Goal: Contribute content: Contribute content

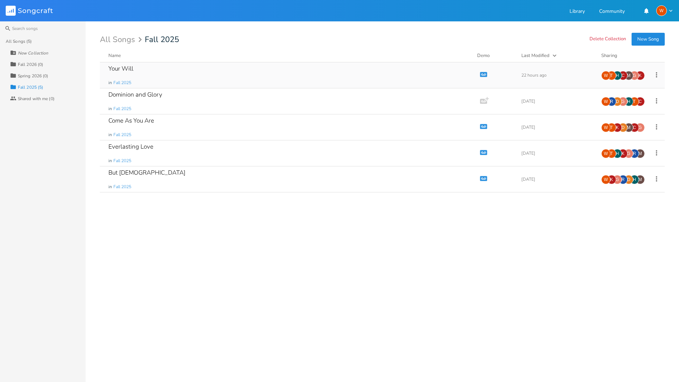
click at [128, 69] on div "Your Will" at bounding box center [120, 69] width 25 height 6
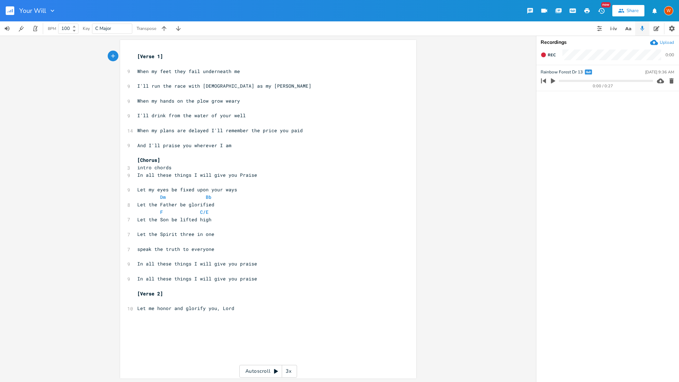
scroll to position [1, 0]
click at [251, 118] on pre "I'll drink from the water of your well" at bounding box center [264, 114] width 257 height 7
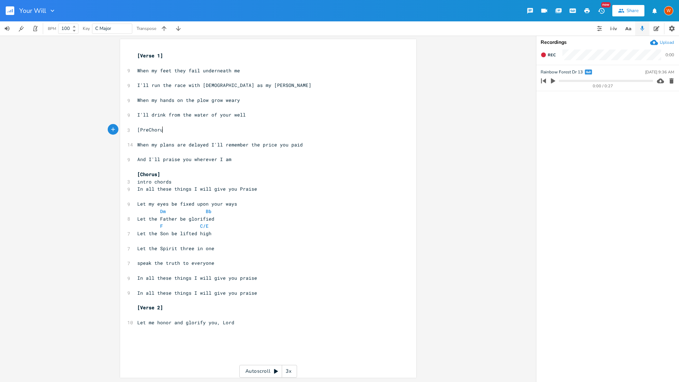
scroll to position [0, 23]
type textarea "[PreChorus]"
click at [145, 127] on span "[PreChorus]" at bounding box center [152, 130] width 31 height 6
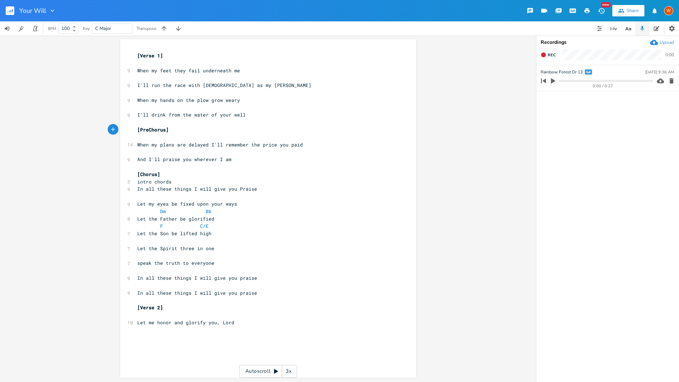
type textarea "-"
click at [245, 320] on pre "Let me honor and glorify you, Lord" at bounding box center [264, 322] width 257 height 7
drag, startPoint x: 232, startPoint y: 324, endPoint x: 136, endPoint y: 325, distance: 96.2
click at [136, 325] on pre "Let me honor and glorify you, Lord" at bounding box center [264, 322] width 257 height 7
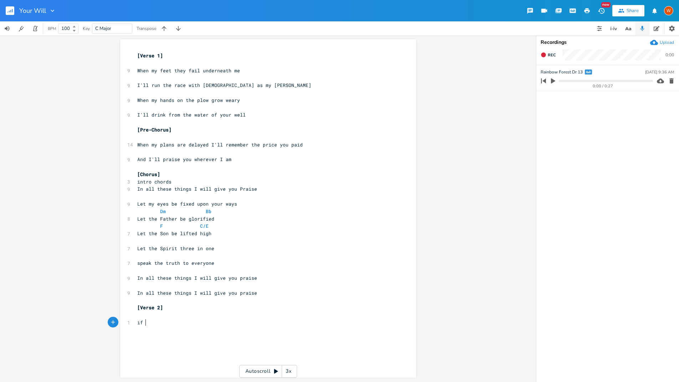
type textarea "if I"
type textarea "If i"
type textarea "I live or k"
type textarea "die"
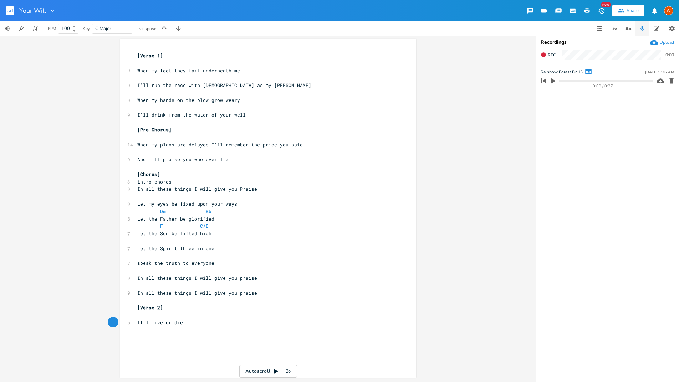
scroll to position [0, 7]
type textarea ", to live is [DEMOGRAPHIC_DATA]"
type textarea "[DEMOGRAPHIC_DATA]"
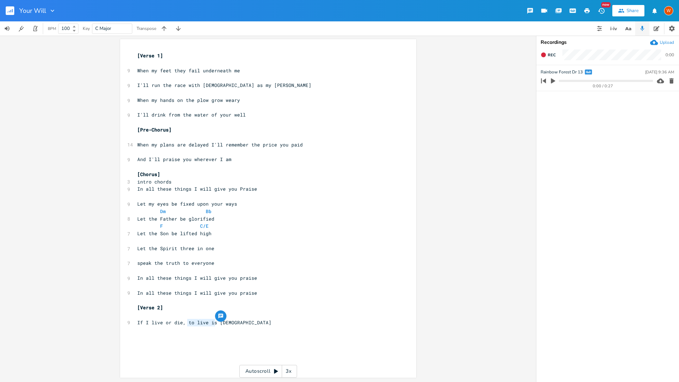
type textarea "o live is"
drag, startPoint x: 212, startPoint y: 323, endPoint x: 186, endPoint y: 322, distance: 26.0
click at [186, 322] on span "If I live or die, to live is [DEMOGRAPHIC_DATA]" at bounding box center [204, 322] width 134 height 6
type textarea "let all it be"
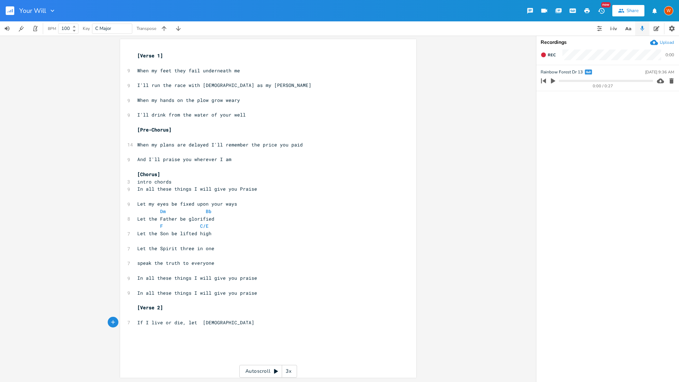
type textarea "i"
type textarea "it"
type textarea "it all be"
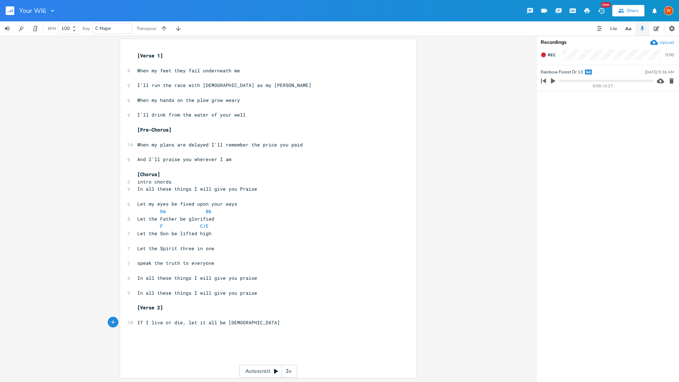
click at [258, 324] on pre "If I live or die, let it all be [DEMOGRAPHIC_DATA]" at bounding box center [264, 322] width 257 height 7
type textarea "I'll bear my cross in the string"
type textarea "ength you give"
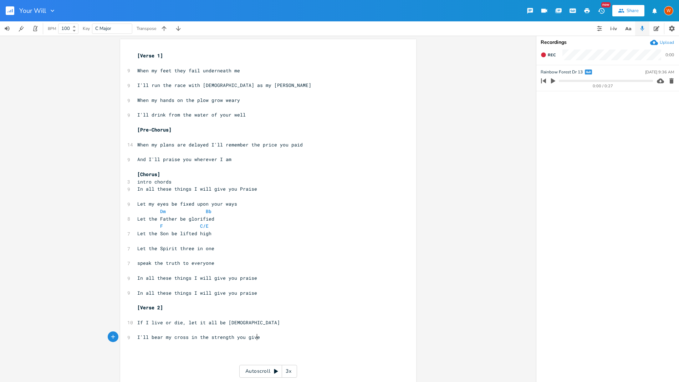
scroll to position [0, 31]
click at [234, 337] on span "I'll bear my cross in the strength you give" at bounding box center [198, 337] width 123 height 6
type textarea "Y"
click at [220, 350] on pre "​" at bounding box center [264, 352] width 257 height 7
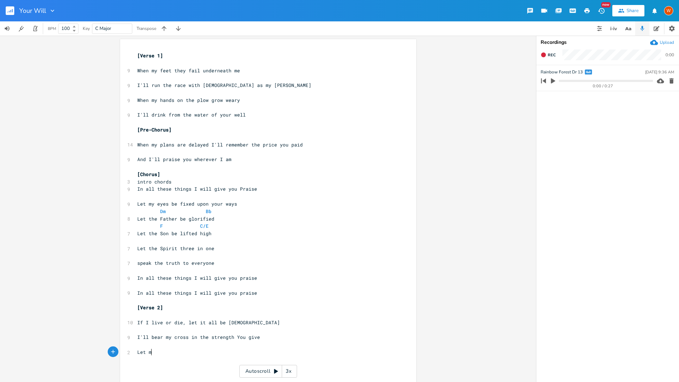
scroll to position [0, 14]
type textarea "Let my fiat"
type textarea "aithfulness be in comfort and pain"
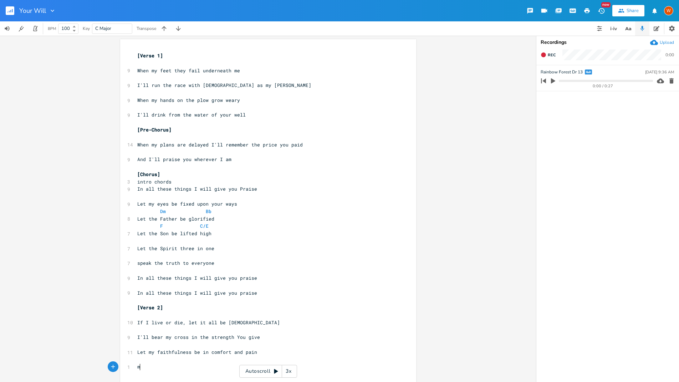
type textarea "my"
type textarea "M"
type textarea "My joy n"
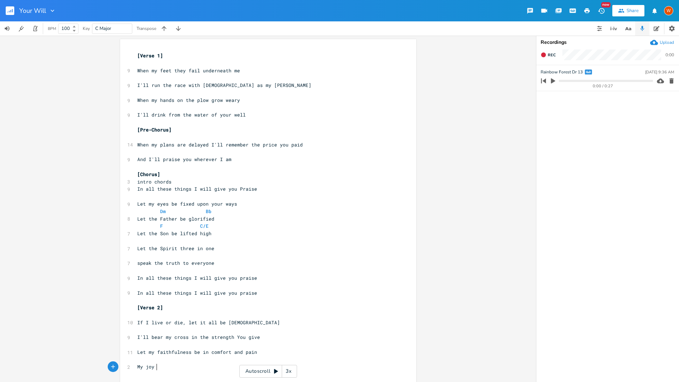
type textarea "n"
type textarea "in you remains the same"
click at [136, 366] on pre "My joy in you remains the same" at bounding box center [264, 366] width 257 height 7
drag, startPoint x: 143, startPoint y: 367, endPoint x: 148, endPoint y: 367, distance: 5.4
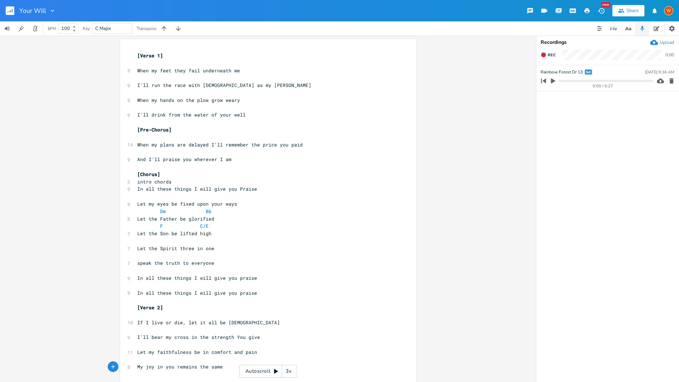
click at [143, 367] on span "My joy in you remains the same" at bounding box center [180, 367] width 86 height 6
drag, startPoint x: 136, startPoint y: 367, endPoint x: 130, endPoint y: 366, distance: 6.1
click at [130, 366] on div "My x [Verse 1] ​ 9 When my feet they fail underneath me ​ 9 I'll run the race w…" at bounding box center [268, 228] width 296 height 379
type textarea "All my"
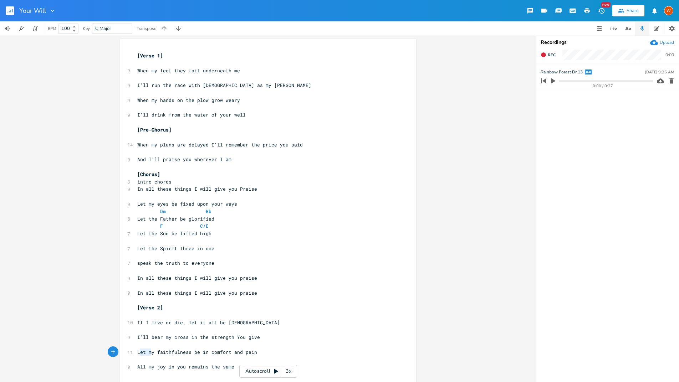
type textarea "Let m"
drag, startPoint x: 149, startPoint y: 352, endPoint x: 136, endPoint y: 352, distance: 12.8
click at [137, 352] on span "Let my faithfulness be in comfort and pain" at bounding box center [197, 352] width 120 height 6
click at [145, 356] on pre "​" at bounding box center [264, 359] width 257 height 7
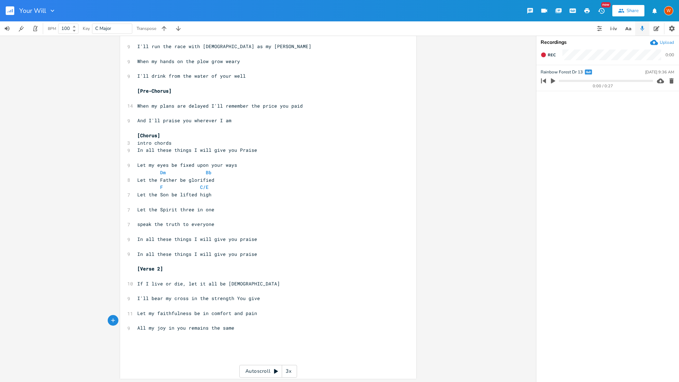
scroll to position [41, 0]
click at [184, 343] on pre "​" at bounding box center [264, 341] width 257 height 7
type textarea "[bride"
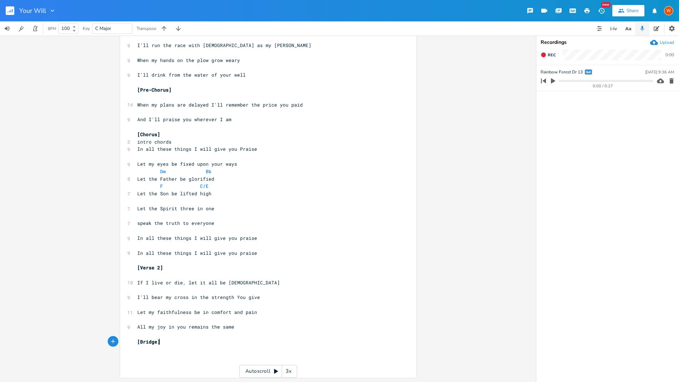
type textarea "Bridge]"
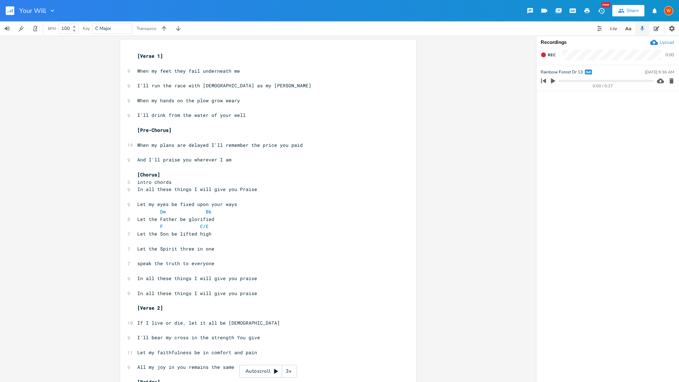
scroll to position [0, 0]
click at [172, 63] on pre "​" at bounding box center [264, 63] width 257 height 7
type textarea "F."
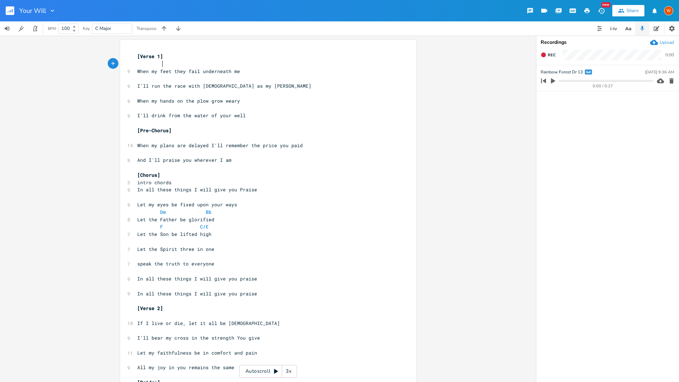
type textarea "F"
type textarea "F."
type textarea "Gm7."
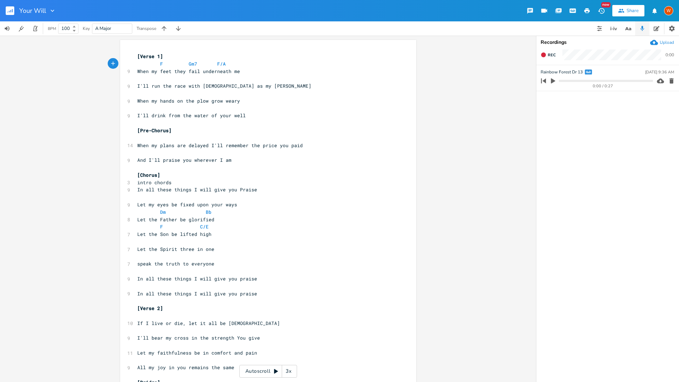
type textarea "F/A"
click at [179, 79] on pre "​" at bounding box center [264, 78] width 257 height 7
type textarea "Bb."
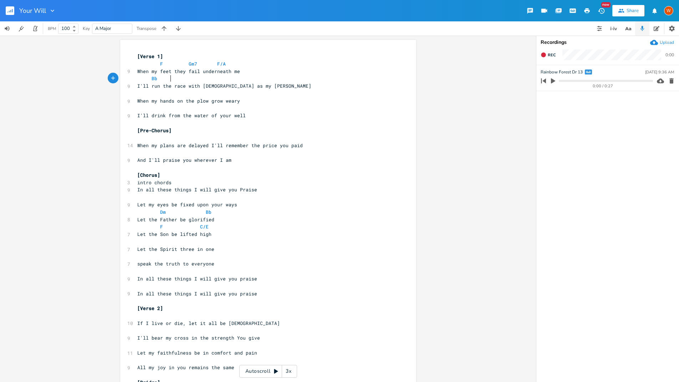
scroll to position [0, 8]
type textarea "F/A."
type textarea "F/C."
type textarea "C"
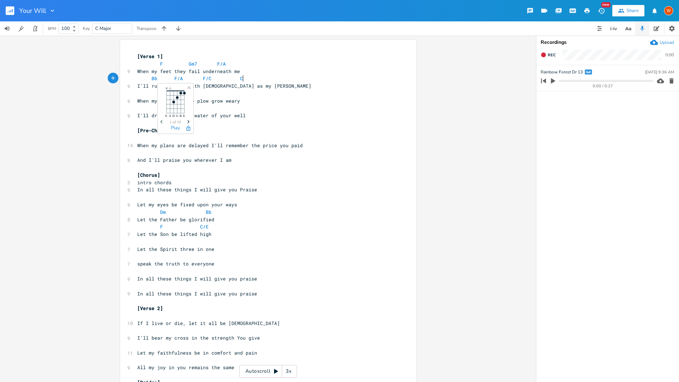
click at [136, 96] on pre "​" at bounding box center [264, 93] width 257 height 7
click at [128, 63] on div "x [Verse 1] F Gm7 F/A 9 When my feet they fail underneath me Bb F/A F/C C 9 I'l…" at bounding box center [268, 236] width 296 height 393
click at [133, 64] on div "x [Verse 1] F Gm7 F/A 9 When my feet they fail underneath me Bb F/A F/C C 9 I'l…" at bounding box center [268, 236] width 296 height 393
type textarea "F Gm7 F/A"
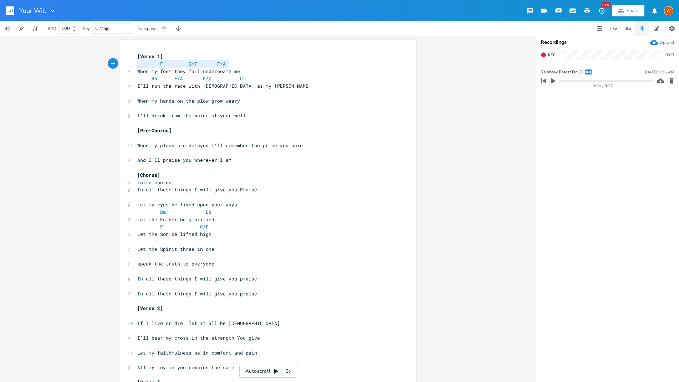
drag, startPoint x: 135, startPoint y: 63, endPoint x: 236, endPoint y: 64, distance: 100.2
click at [236, 64] on pre "F Gm7 F/A" at bounding box center [264, 63] width 257 height 7
click at [150, 94] on pre "​" at bounding box center [264, 93] width 257 height 7
paste textarea
type textarea "Bb F/A F/C C"
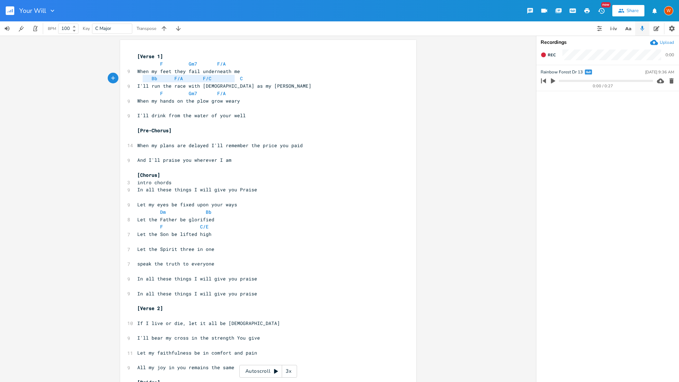
drag, startPoint x: 140, startPoint y: 79, endPoint x: 252, endPoint y: 79, distance: 111.6
click at [252, 79] on pre "Bb F/A F/C C" at bounding box center [264, 78] width 257 height 7
click at [137, 108] on pre "​" at bounding box center [264, 108] width 257 height 7
click at [146, 94] on span "F Gm7 F/A" at bounding box center [184, 93] width 94 height 6
click at [180, 95] on span "F Gm7 F/A" at bounding box center [184, 93] width 94 height 6
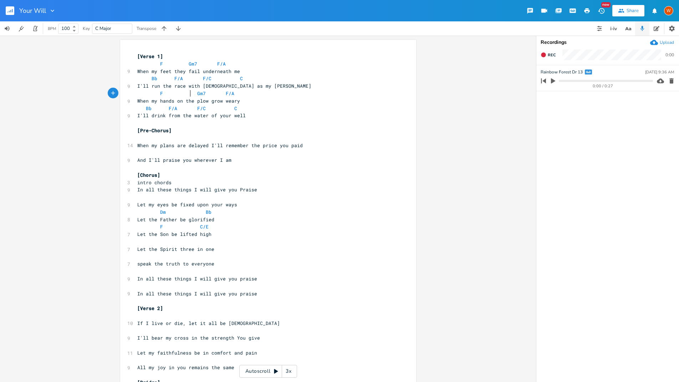
scroll to position [0, 3]
click at [141, 109] on span "Bb F/A F/C C" at bounding box center [188, 108] width 103 height 6
click at [170, 110] on span "Bb F/A F/C C" at bounding box center [191, 108] width 108 height 6
click at [214, 107] on span "Bb F/A F/C C" at bounding box center [201, 108] width 128 height 6
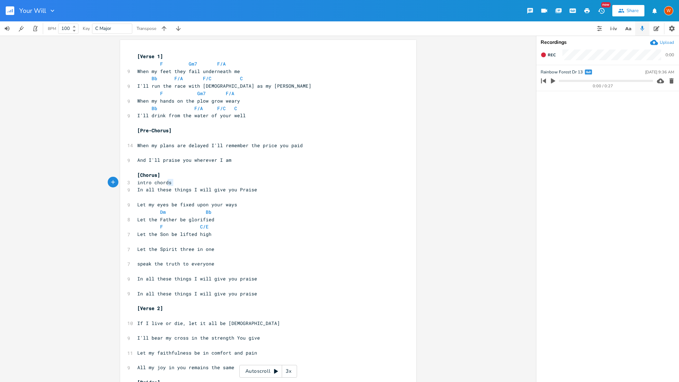
type textarea "intro chords"
drag, startPoint x: 173, startPoint y: 184, endPoint x: 133, endPoint y: 181, distance: 40.7
click at [133, 181] on div "intro chords x [Verse 1] F Gm7 F/A 9 When my feet they fail underneath me Bb F/…" at bounding box center [268, 236] width 296 height 393
type textarea "Bb."
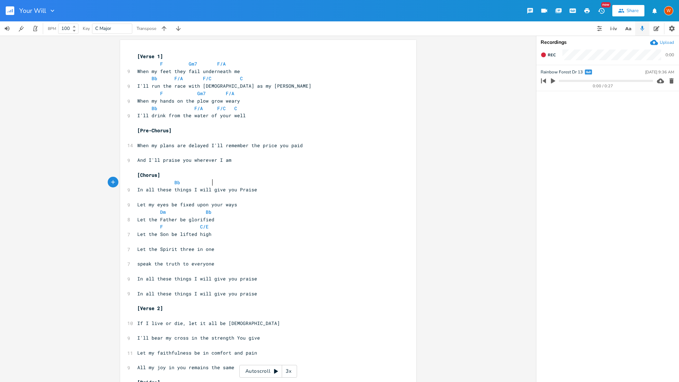
scroll to position [0, 15]
type textarea "F."
type textarea "C"
click at [173, 199] on pre "​" at bounding box center [264, 197] width 257 height 7
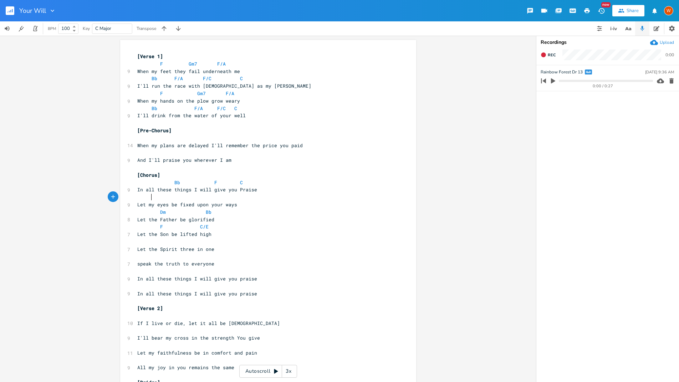
click at [248, 186] on span "In all these things I will give you Praise" at bounding box center [197, 189] width 120 height 6
click at [256, 180] on pre "Bb F C" at bounding box center [264, 182] width 257 height 7
type textarea "Dm"
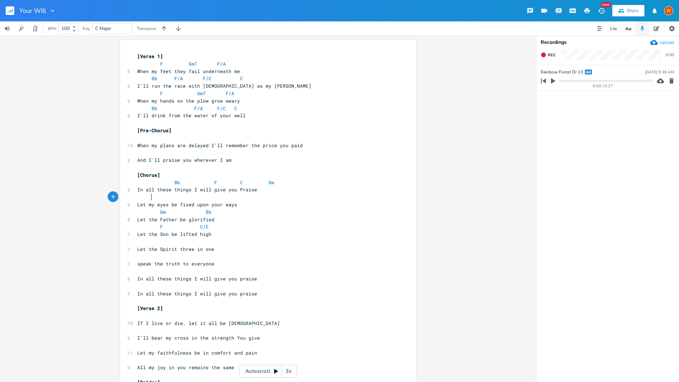
click at [213, 198] on pre at bounding box center [264, 197] width 257 height 7
type textarea "Bb."
type textarea "F."
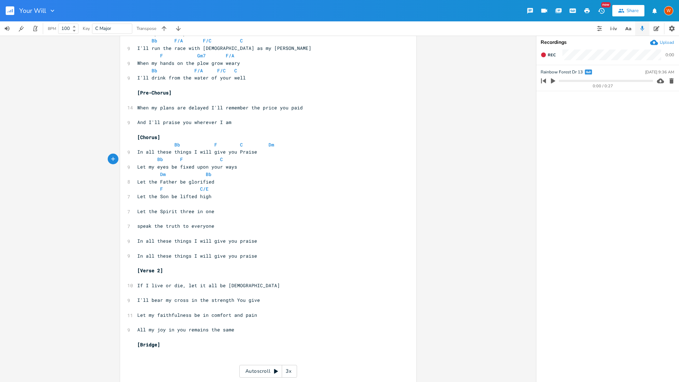
scroll to position [56, 0]
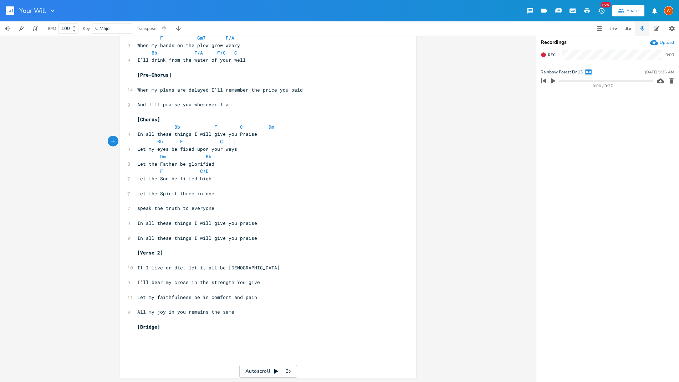
type textarea "C"
click at [131, 158] on div "C x [Verse 1] F Gm7 F/A 9 When my feet they fail underneath me Bb F/A F/C C 9 I…" at bounding box center [268, 180] width 296 height 393
click at [132, 158] on div "C x [Verse 1] F Gm7 F/A 9 When my feet they fail underneath me Bb F/A F/C C 9 I…" at bounding box center [268, 180] width 296 height 393
type textarea "Dm Bb"
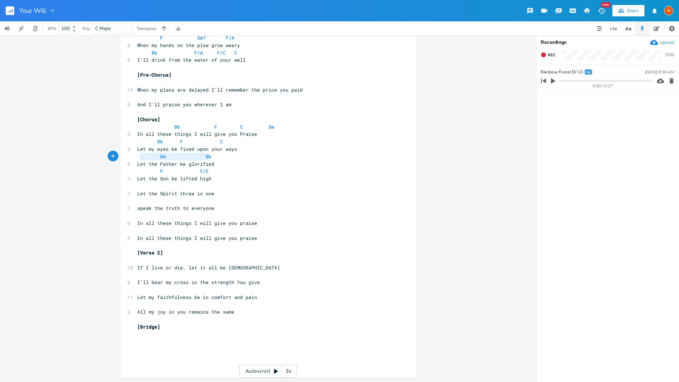
drag, startPoint x: 139, startPoint y: 159, endPoint x: 219, endPoint y: 156, distance: 80.6
click at [219, 156] on pre "Dm Bb" at bounding box center [264, 156] width 257 height 7
click at [154, 187] on pre "​" at bounding box center [264, 185] width 257 height 7
paste textarea
click at [157, 185] on span "Dm" at bounding box center [160, 186] width 6 height 7
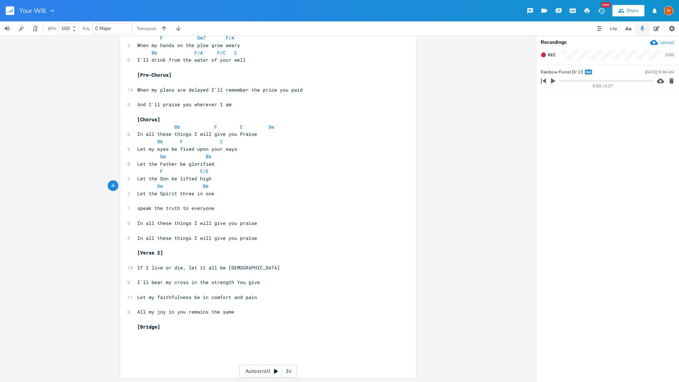
scroll to position [0, 1]
click at [186, 203] on pre "​" at bounding box center [264, 200] width 257 height 7
type textarea "ed"
type textarea "F C/E"
drag, startPoint x: 152, startPoint y: 171, endPoint x: 215, endPoint y: 170, distance: 62.7
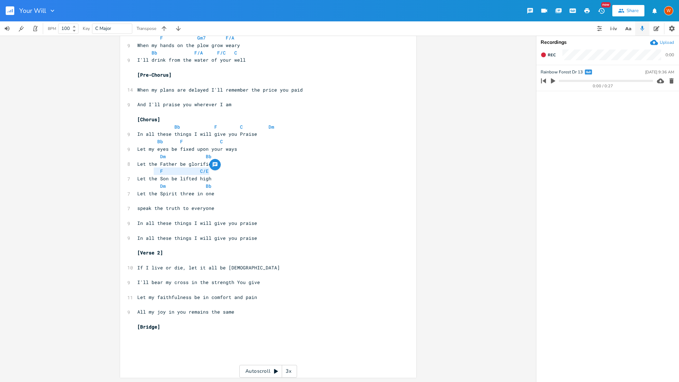
click at [215, 170] on div "F C/E x [Verse 1] F Gm7 F/A 9 When my feet they fail underneath me Bb F/A F/C C…" at bounding box center [268, 180] width 296 height 393
click at [163, 201] on pre "​" at bounding box center [264, 200] width 257 height 7
paste textarea
click at [138, 202] on span "F C/E" at bounding box center [165, 201] width 57 height 6
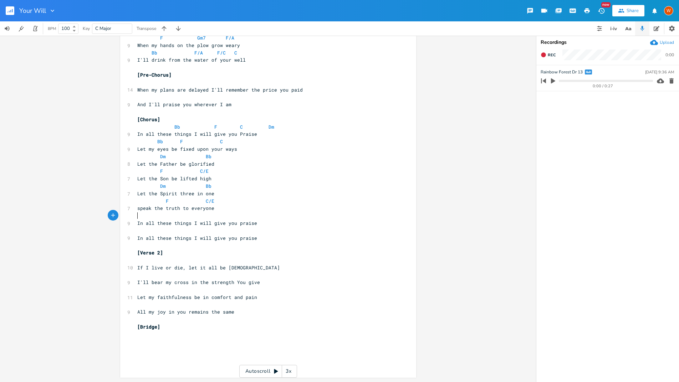
click at [191, 217] on pre "​" at bounding box center [264, 215] width 257 height 7
type textarea "Bb F."
type textarea "C."
type textarea "Dm"
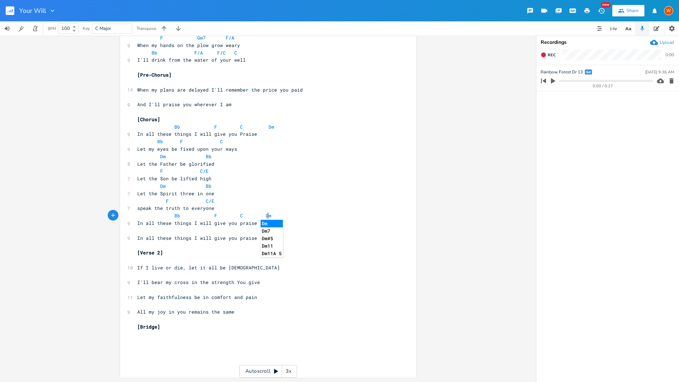
drag, startPoint x: 138, startPoint y: 232, endPoint x: 232, endPoint y: 240, distance: 95.1
click at [138, 232] on pre "​" at bounding box center [264, 230] width 257 height 7
type textarea "Bb."
type textarea "F."
type textarea "C."
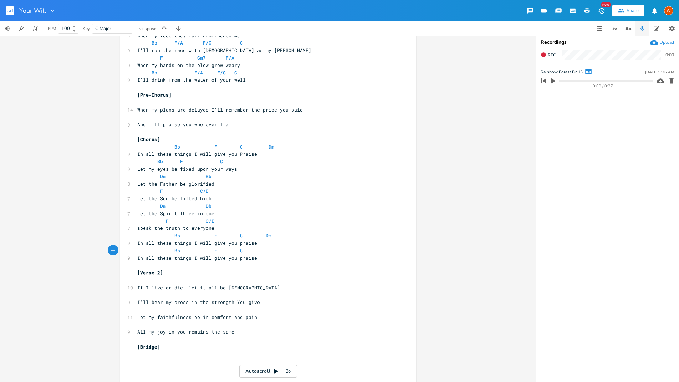
scroll to position [56, 0]
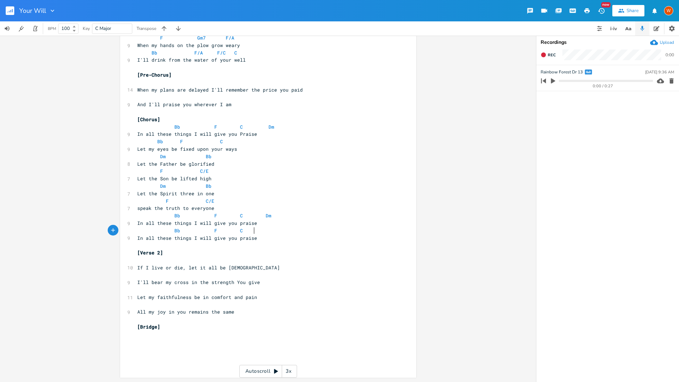
click at [151, 353] on pre "​" at bounding box center [264, 356] width 257 height 7
click at [150, 343] on pre "​" at bounding box center [264, 341] width 257 height 7
click at [154, 265] on span "If I live or die, let it all be [DEMOGRAPHIC_DATA]" at bounding box center [208, 267] width 143 height 6
click at [161, 260] on pre "​" at bounding box center [264, 260] width 257 height 7
type textarea "F."
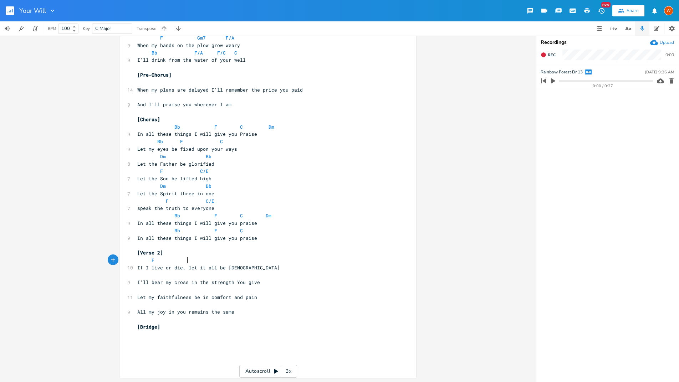
scroll to position [0, 14]
type textarea "Gm7."
click at [245, 267] on pre "If I live or die, let it all be [DEMOGRAPHIC_DATA]" at bounding box center [264, 267] width 257 height 7
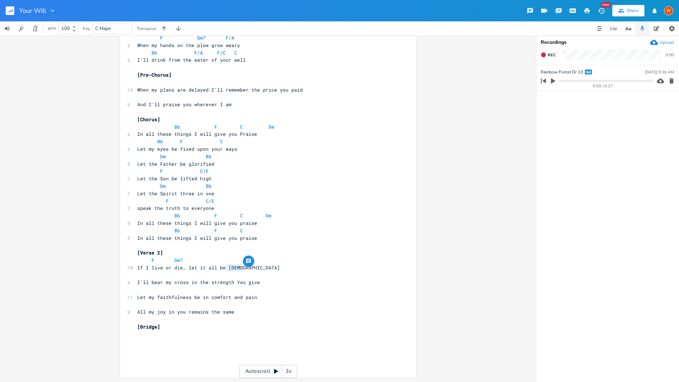
click at [253, 266] on pre "If I live or die, let it all be [DEMOGRAPHIC_DATA]" at bounding box center [264, 267] width 257 height 7
type textarea "If I live or die, let it all be [DEMOGRAPHIC_DATA]"
click at [257, 269] on pre "If I live or die, let it all be [DEMOGRAPHIC_DATA]" at bounding box center [264, 267] width 257 height 7
type textarea "-0"
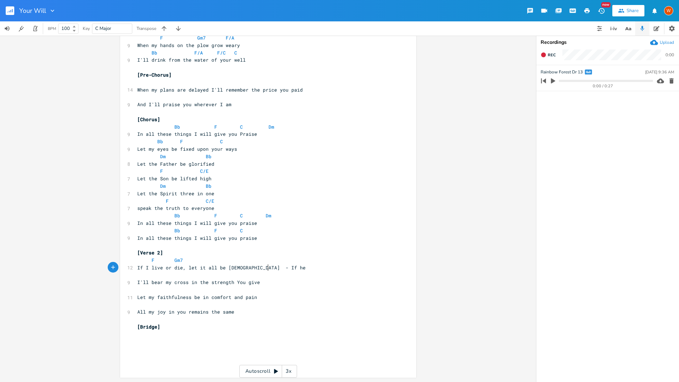
type textarea "If he s"
type textarea "the sword should come against me"
click at [271, 259] on pre "F Gm7" at bounding box center [264, 260] width 257 height 7
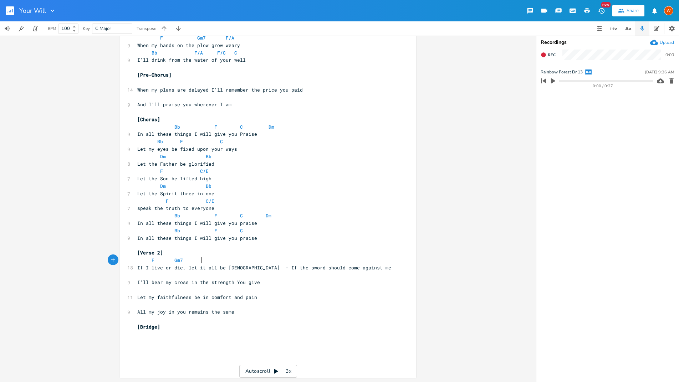
click at [251, 268] on span "If I live or die, let it all be [DEMOGRAPHIC_DATA] - If the sword should come a…" at bounding box center [264, 267] width 254 height 6
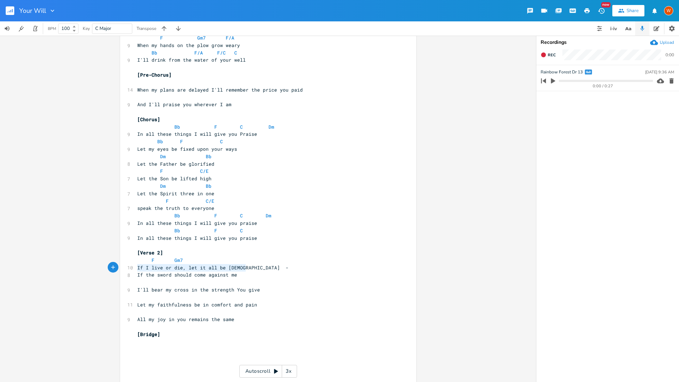
type textarea "If I live or die, let it all be [DEMOGRAPHIC_DATA] -"
drag, startPoint x: 134, startPoint y: 268, endPoint x: 253, endPoint y: 268, distance: 118.7
click at [253, 268] on pre "If I live or die, let it all be [DEMOGRAPHIC_DATA] -" at bounding box center [264, 267] width 257 height 7
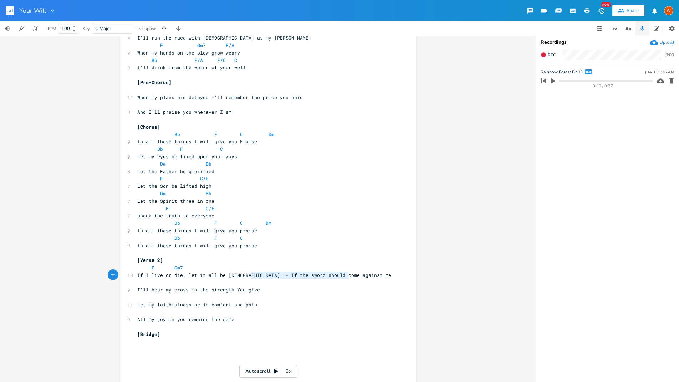
type textarea "If the sword should come against me"
drag, startPoint x: 248, startPoint y: 274, endPoint x: 359, endPoint y: 275, distance: 110.8
click at [359, 275] on pre "If I live or die, let it all be [DEMOGRAPHIC_DATA] - If the sword should come a…" at bounding box center [264, 275] width 257 height 7
click at [353, 284] on pre "​" at bounding box center [264, 282] width 257 height 7
type textarea "If the sword should come against me"
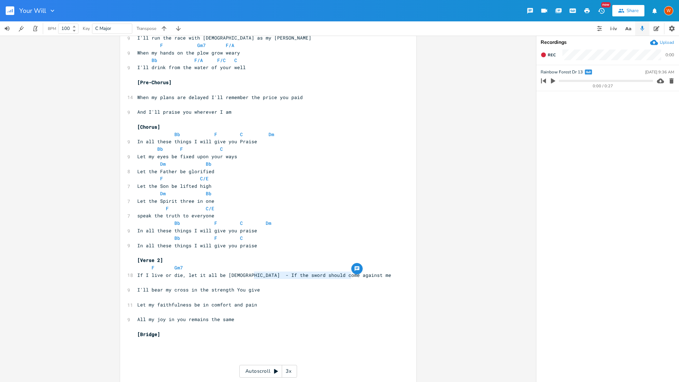
drag, startPoint x: 336, startPoint y: 276, endPoint x: 253, endPoint y: 277, distance: 83.4
click at [253, 277] on pre "If I live or die, let it all be [DEMOGRAPHIC_DATA] - If the sword should come a…" at bounding box center [264, 275] width 257 height 7
click at [187, 271] on span "F Gm7" at bounding box center [170, 267] width 66 height 6
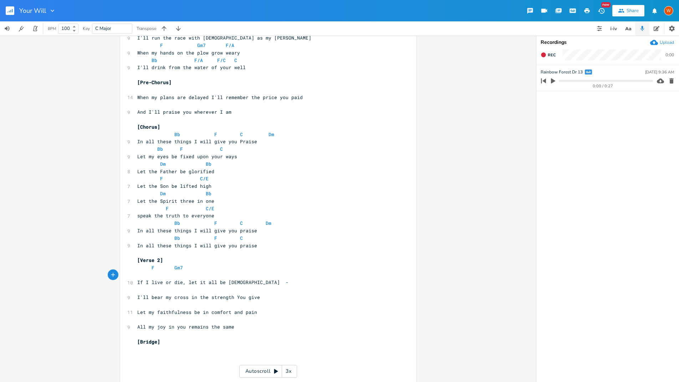
paste textarea
click at [146, 271] on span "F Gm7" at bounding box center [164, 267] width 54 height 6
click at [215, 264] on pre "F Gm7" at bounding box center [264, 267] width 257 height 7
click at [215, 269] on pre "F Gm7" at bounding box center [264, 267] width 257 height 7
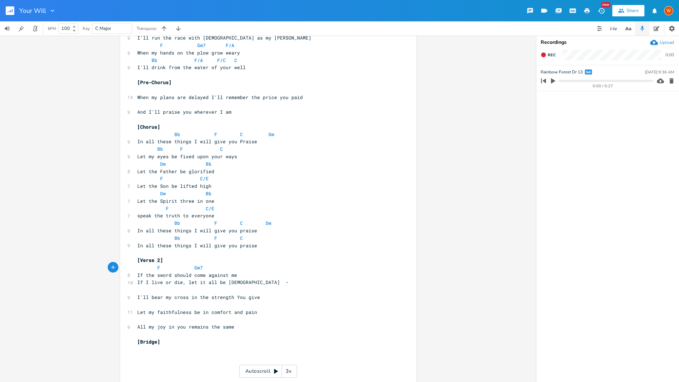
scroll to position [0, 1]
type textarea "F/A."
click at [137, 284] on span "If I live or die, let it all be [DEMOGRAPHIC_DATA] -" at bounding box center [212, 282] width 151 height 6
type textarea "("
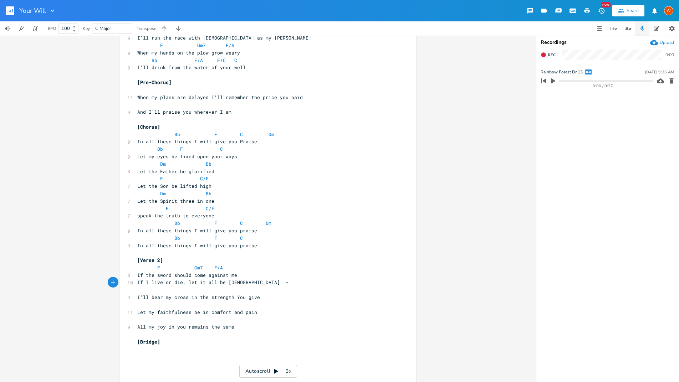
scroll to position [0, 2]
click at [247, 282] on span "(If I live or die, let it all be [DEMOGRAPHIC_DATA] -" at bounding box center [214, 282] width 154 height 6
click at [244, 283] on span "(If I live or die, let it all be [DEMOGRAPHIC_DATA] -" at bounding box center [214, 282] width 154 height 6
type textarea ")"
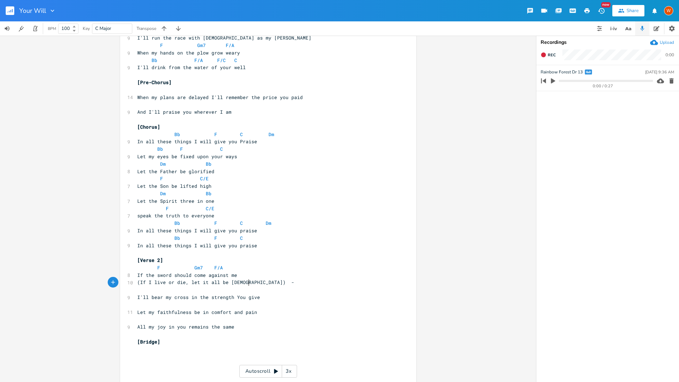
click at [136, 291] on pre "​" at bounding box center [264, 289] width 257 height 7
type textarea "Bb."
type textarea "F/A."
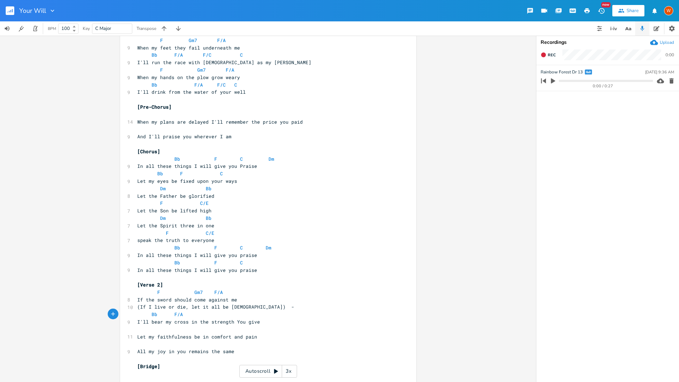
scroll to position [24, 0]
type textarea "F/C."
type textarea "C."
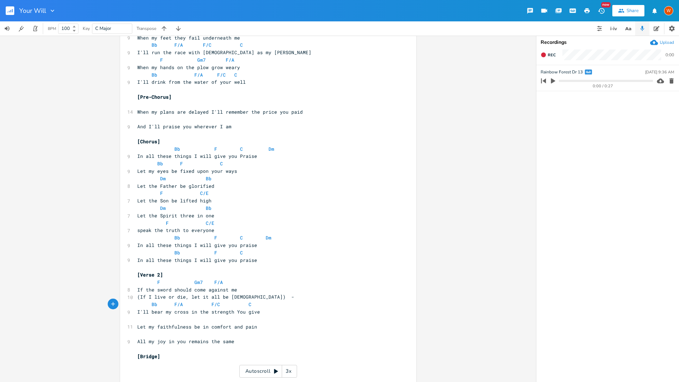
scroll to position [43, 0]
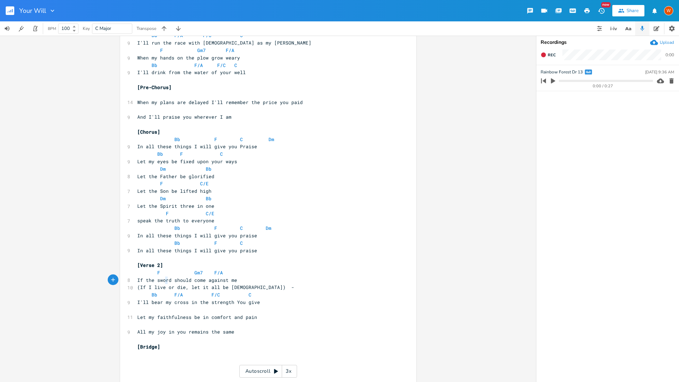
type textarea "or"
drag, startPoint x: 167, startPoint y: 281, endPoint x: 159, endPoint y: 281, distance: 7.5
click at [159, 281] on span "If the sword should come against me" at bounding box center [187, 280] width 100 height 6
click at [166, 281] on span "If the sword should come against me" at bounding box center [187, 280] width 100 height 6
drag, startPoint x: 169, startPoint y: 280, endPoint x: 155, endPoint y: 280, distance: 13.5
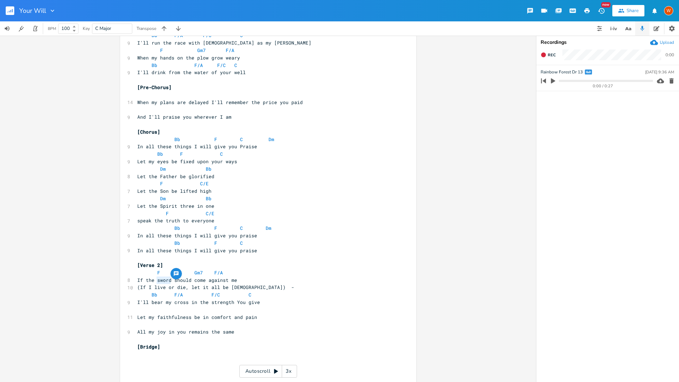
click at [155, 280] on span "If the sword should come against me" at bounding box center [187, 280] width 100 height 6
type textarea "world"
click at [246, 310] on pre "​" at bounding box center [264, 309] width 257 height 7
type textarea "P"
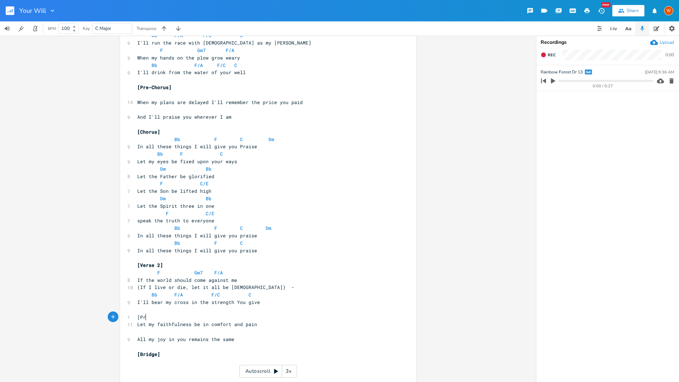
scroll to position [0, 8]
type textarea "[Pre-ch"
type textarea "Chorus]"
click at [268, 303] on pre "I'll bear my cross in the strength You give" at bounding box center [264, 302] width 257 height 7
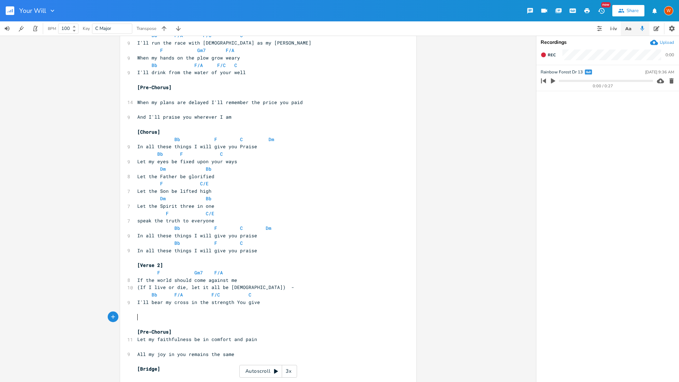
click at [632, 32] on button "button" at bounding box center [627, 28] width 14 height 14
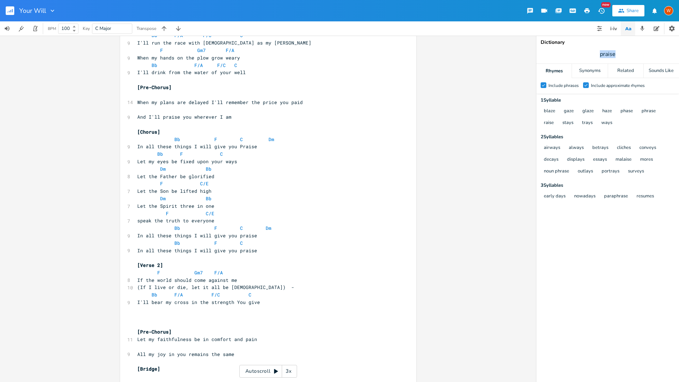
drag, startPoint x: 614, startPoint y: 55, endPoint x: 582, endPoint y: 53, distance: 32.1
click at [587, 53] on span "praise" at bounding box center [607, 54] width 143 height 13
type input "face"
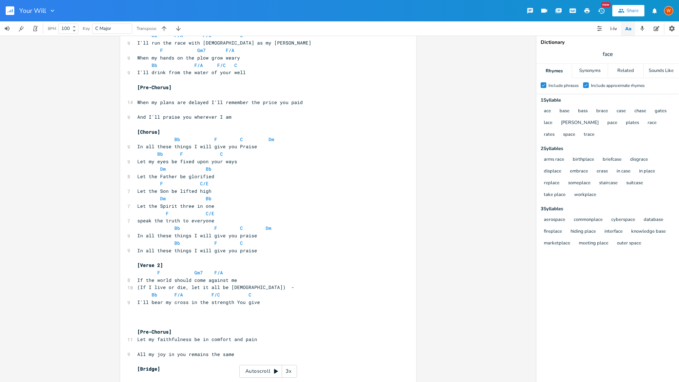
click at [199, 320] on pre "​" at bounding box center [264, 317] width 257 height 7
type textarea "In every trial that I'll face"
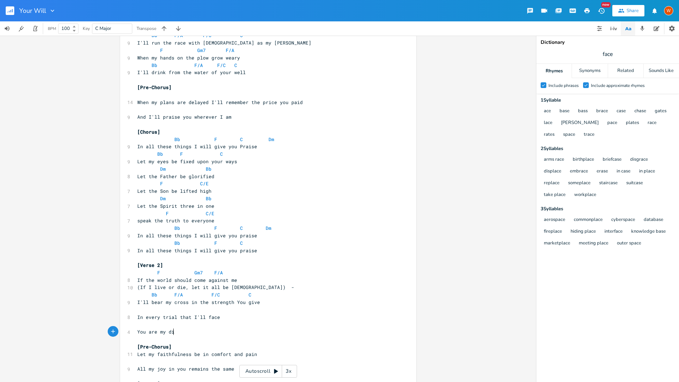
type textarea "You are my did"
type textarea "hiding place"
click at [165, 311] on pre "​" at bounding box center [264, 309] width 257 height 7
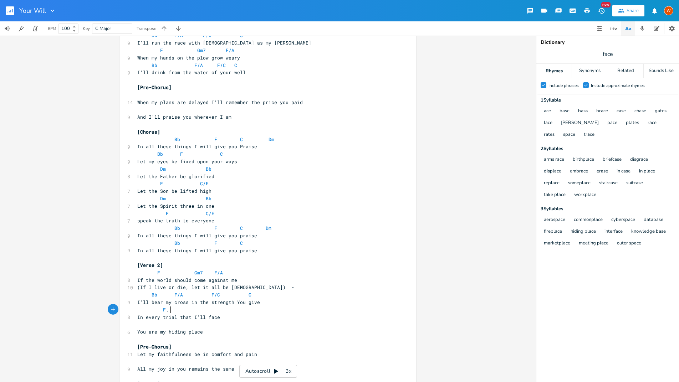
type textarea "F."
type textarea "Gm7."
type textarea "F/A."
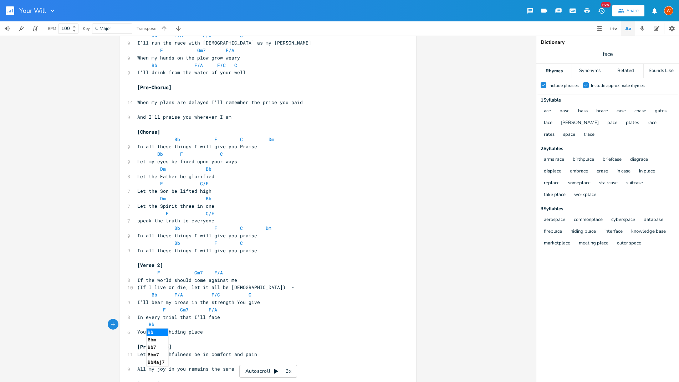
type textarea "Bb."
type textarea "F/A."
type textarea "F/C."
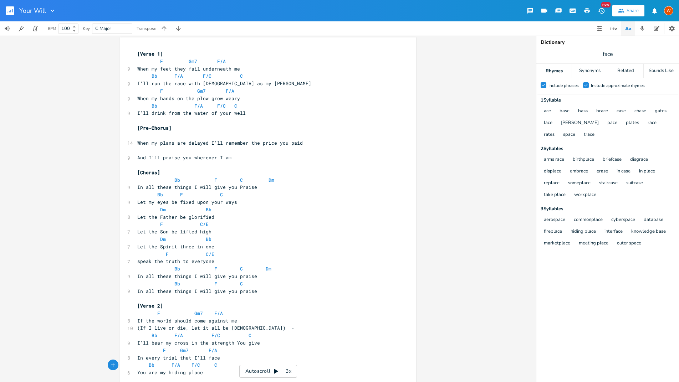
scroll to position [0, 0]
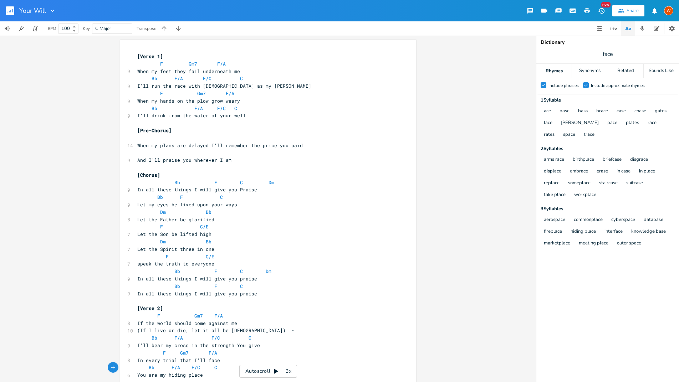
type textarea "C"
drag, startPoint x: 133, startPoint y: 72, endPoint x: 190, endPoint y: 96, distance: 62.3
click at [190, 96] on div "[Verse 1] F Gm7 F/A 9 When my feet they fail underneath me Bb F/A F/C C 9 I'll …" at bounding box center [264, 260] width 257 height 415
click at [133, 71] on div "x [Verse 1] F Gm7 F/A 9 When my feet they fail underneath me Bb F/A F/C C 9 I'l…" at bounding box center [268, 259] width 296 height 438
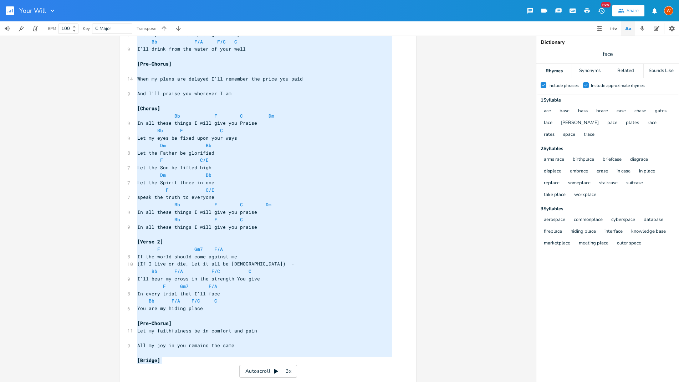
scroll to position [89, 0]
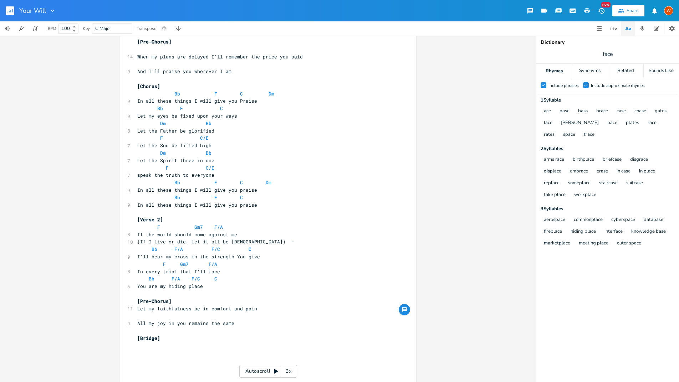
type textarea "When my feet they fail underneath me Bb F/A F/C C I'll run the race with [DEMOG…"
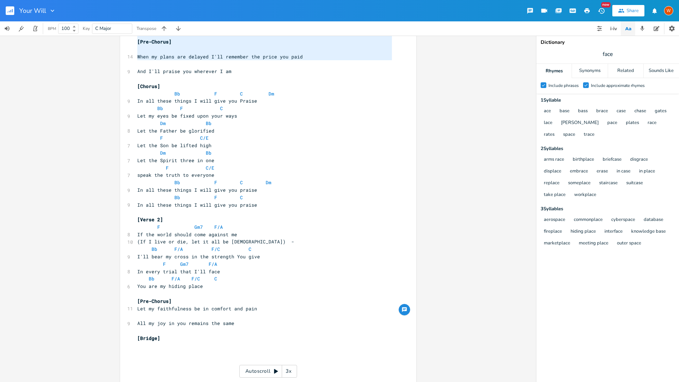
drag, startPoint x: 134, startPoint y: 71, endPoint x: 163, endPoint y: 63, distance: 30.6
click at [163, 62] on div "[Verse 1] F Gm7 F/A 9 When my feet they fail underneath me Bb F/A F/C C 9 I'll …" at bounding box center [264, 171] width 257 height 415
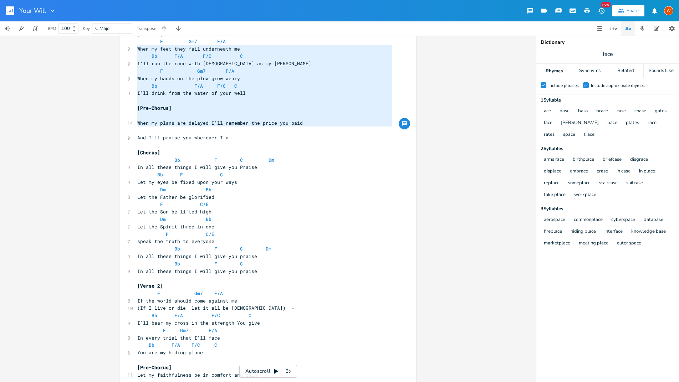
scroll to position [7, 0]
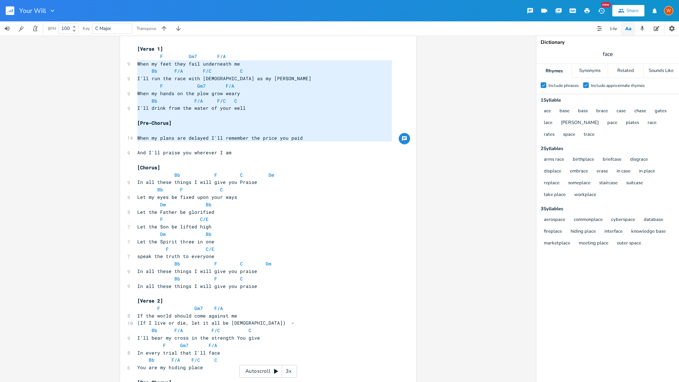
click at [316, 104] on pre "I'll drink from the water of your well" at bounding box center [264, 107] width 257 height 7
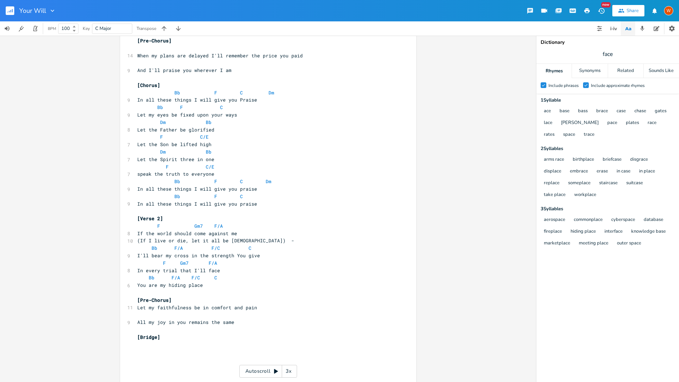
scroll to position [100, 0]
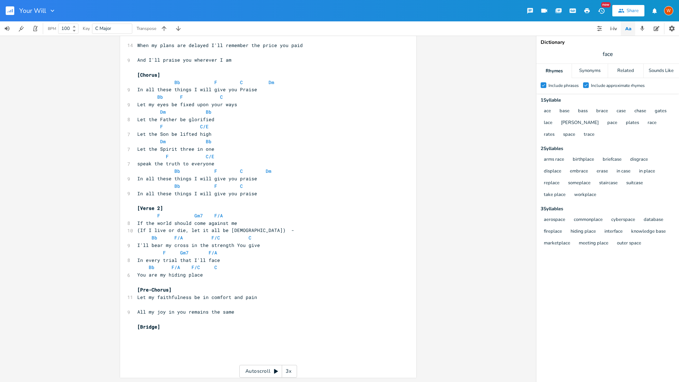
click at [156, 253] on span "F Gm7 F/A" at bounding box center [178, 252] width 83 height 6
click at [357, 149] on pre "Let the Spirit three in one" at bounding box center [264, 148] width 257 height 7
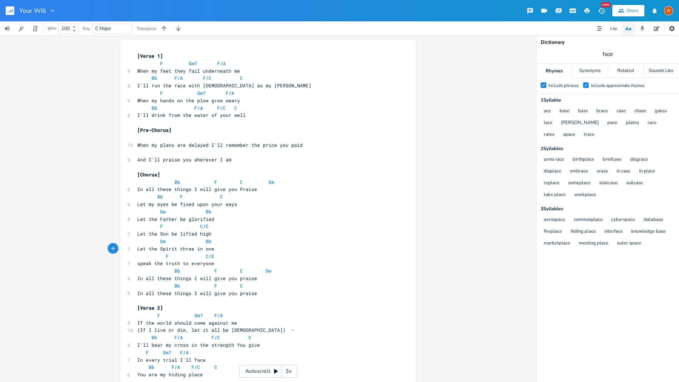
scroll to position [0, 0]
click at [589, 12] on icon "button" at bounding box center [586, 10] width 6 height 6
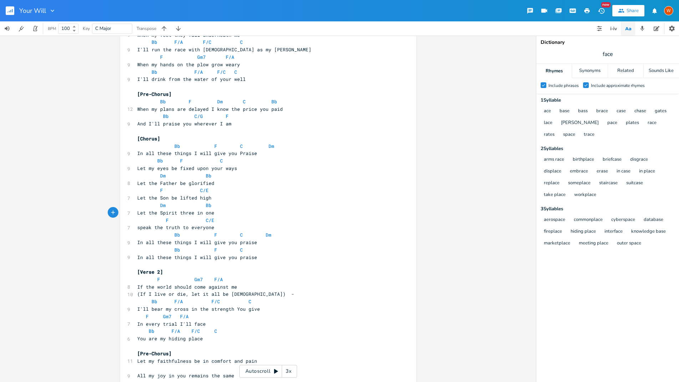
scroll to position [100, 0]
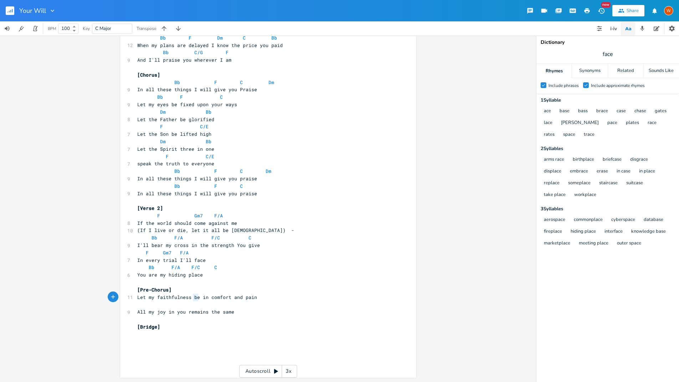
drag, startPoint x: 195, startPoint y: 298, endPoint x: 191, endPoint y: 299, distance: 4.4
click at [191, 299] on span "Let my faithfulness be in comfort and pain" at bounding box center [197, 297] width 120 height 6
type textarea "sa"
type textarea "tay"
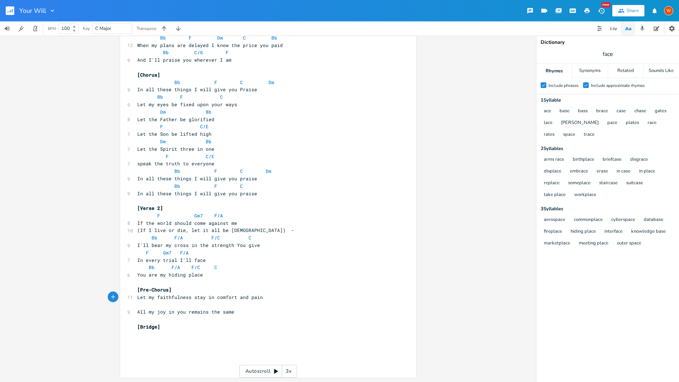
click at [185, 294] on span "Let my faithfulness stay in comfort and pain" at bounding box center [199, 297] width 125 height 6
type textarea "\"
type textarea "Bb."
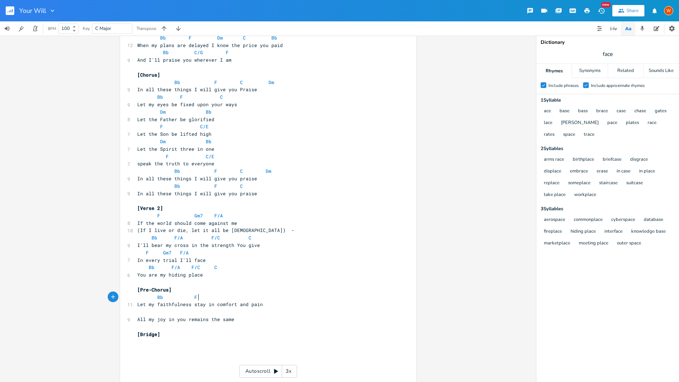
type textarea "F."
type textarea "B"
type textarea "Dm"
type textarea "C."
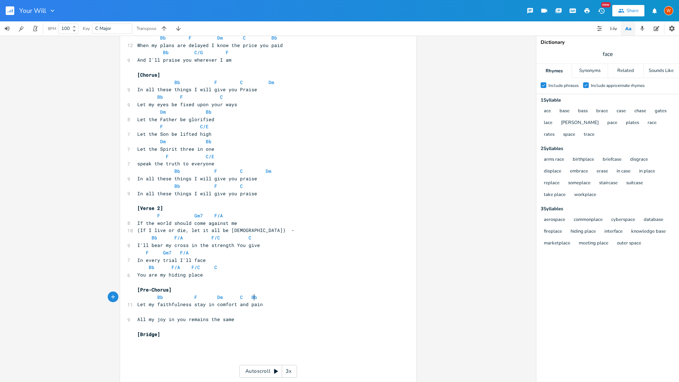
type textarea "Bb"
click at [141, 313] on pre "​" at bounding box center [264, 311] width 257 height 7
type textarea "Bb"
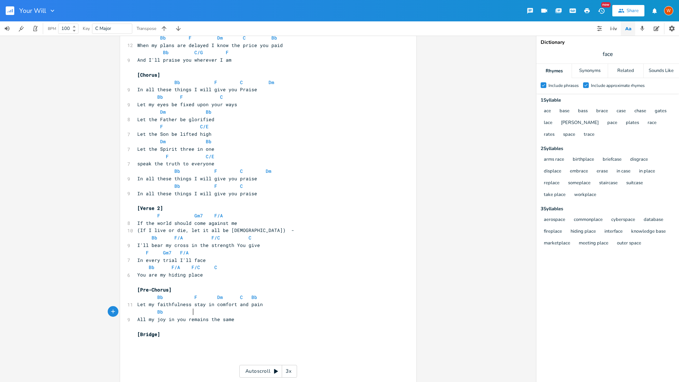
type textarea "B"
type textarea "C/G."
type textarea "F"
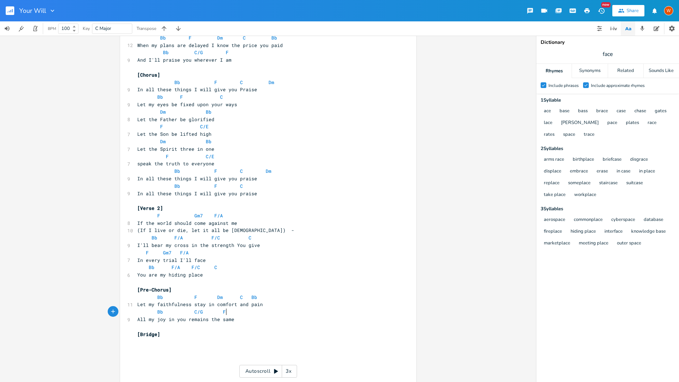
type textarea "F."
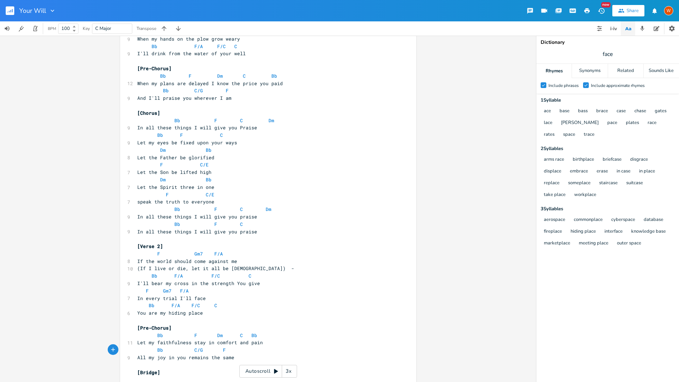
scroll to position [108, 0]
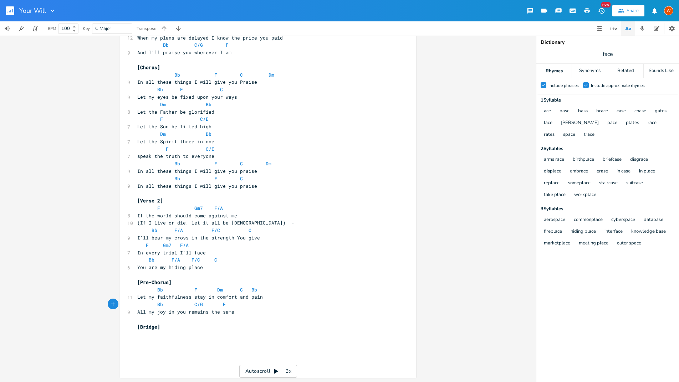
click at [165, 328] on pre "[Bridge]" at bounding box center [264, 326] width 257 height 7
type textarea "Bb."
type textarea "C. ="
type textarea "Dm."
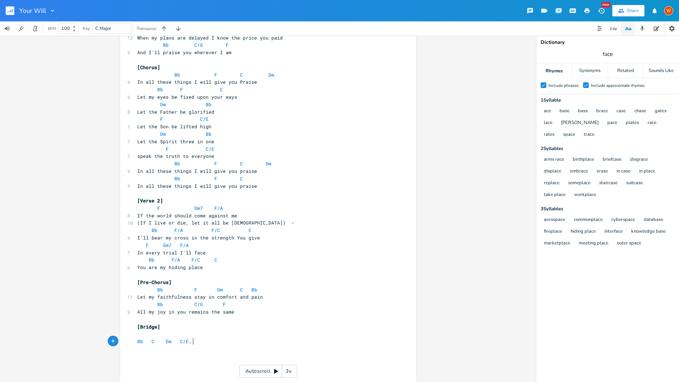
scroll to position [0, 15]
type textarea "C/E."
type textarea "Bb/F."
type textarea "f"
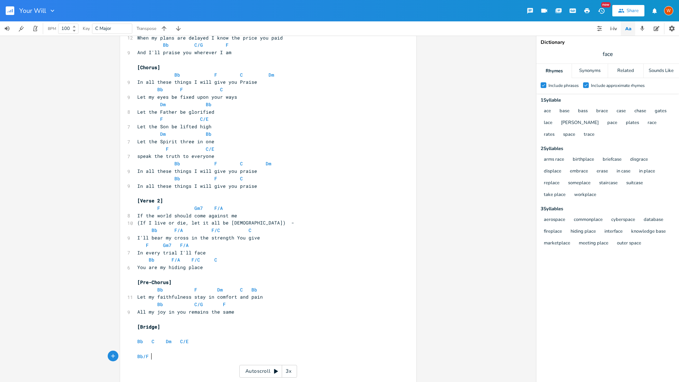
type textarea "F."
type textarea "F/C."
type textarea "C F."
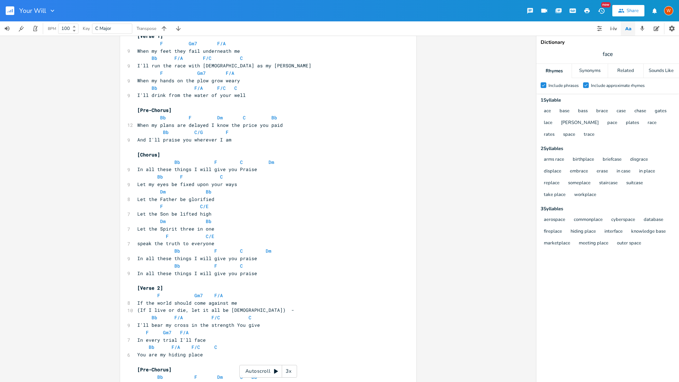
scroll to position [0, 0]
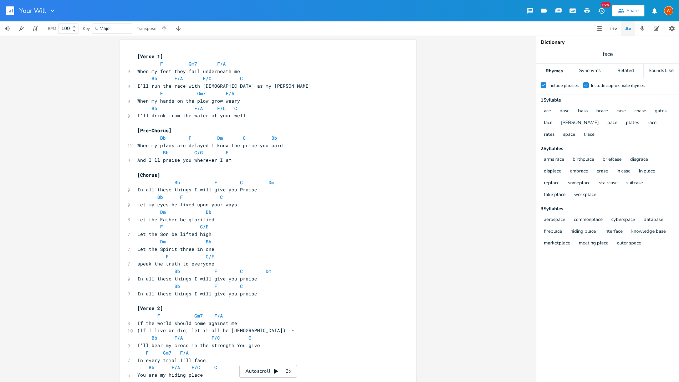
click at [171, 57] on pre "[Verse 1]" at bounding box center [264, 56] width 257 height 7
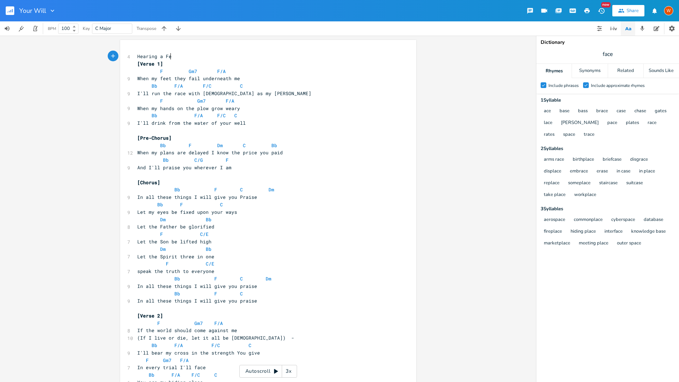
scroll to position [0, 33]
type textarea "Hearing a [DEMOGRAPHIC_DATA] Lead"
drag, startPoint x: 134, startPoint y: 56, endPoint x: 163, endPoint y: 46, distance: 30.3
click at [136, 55] on pre "Hearing a [DEMOGRAPHIC_DATA] Lead" at bounding box center [264, 56] width 257 height 7
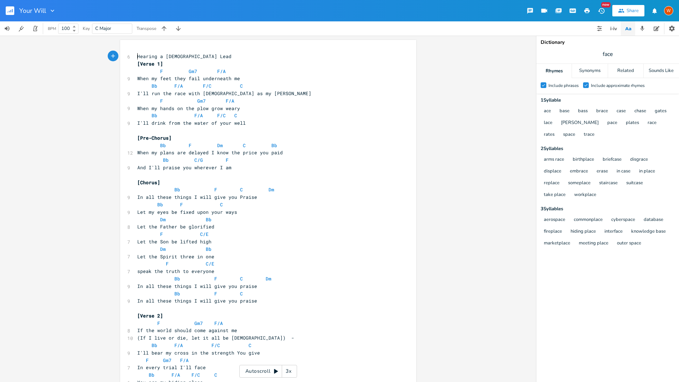
type textarea "9"
type textarea "("
type textarea ")"
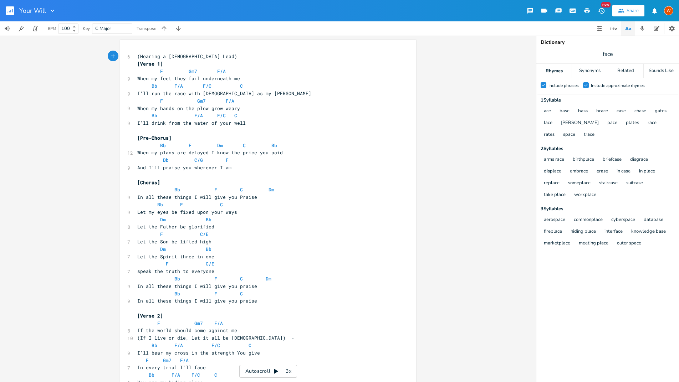
click at [156, 65] on span "[Verse 1]" at bounding box center [150, 64] width 26 height 6
click at [201, 56] on pre "(Hearing a [DEMOGRAPHIC_DATA] Lead)" at bounding box center [264, 56] width 257 height 7
click at [138, 57] on span "(Hearing a [DEMOGRAPHIC_DATA] Lead)" at bounding box center [187, 56] width 100 height 6
type textarea "["
type textarea "]"
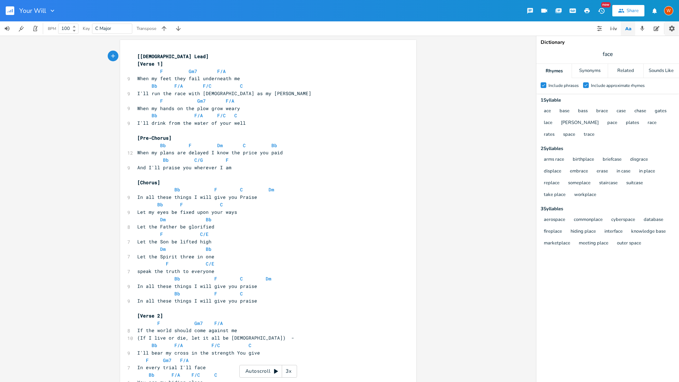
click at [670, 31] on icon "button" at bounding box center [671, 28] width 7 height 7
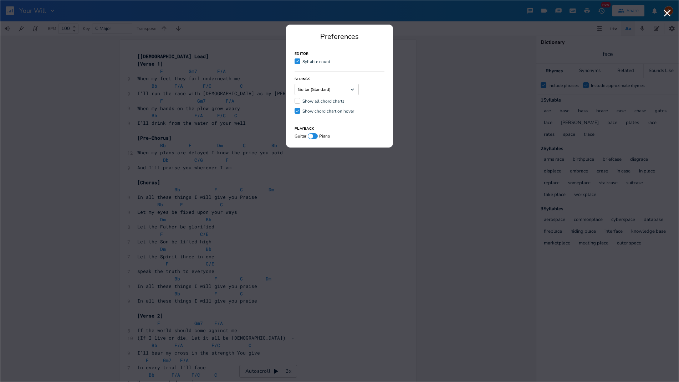
click at [314, 136] on div at bounding box center [313, 136] width 10 height 6
checkbox input "true"
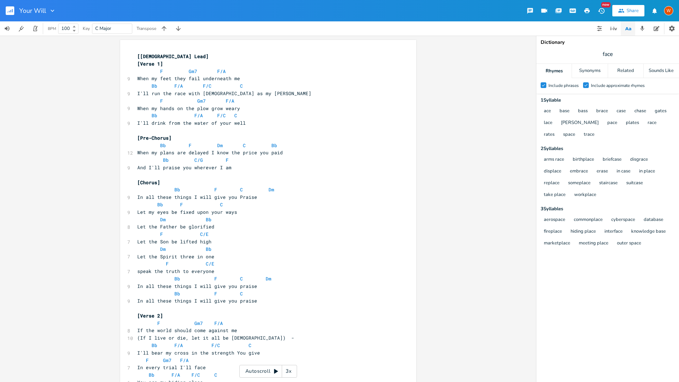
drag, startPoint x: 70, startPoint y: 28, endPoint x: 62, endPoint y: 28, distance: 7.5
click at [62, 28] on input "100" at bounding box center [63, 28] width 11 height 6
type input "82"
click at [61, 59] on div "x [[DEMOGRAPHIC_DATA] Lead] [Verse 1] F Gm7 F/A 9 When my feet they fail undern…" at bounding box center [268, 209] width 536 height 346
type input "F"
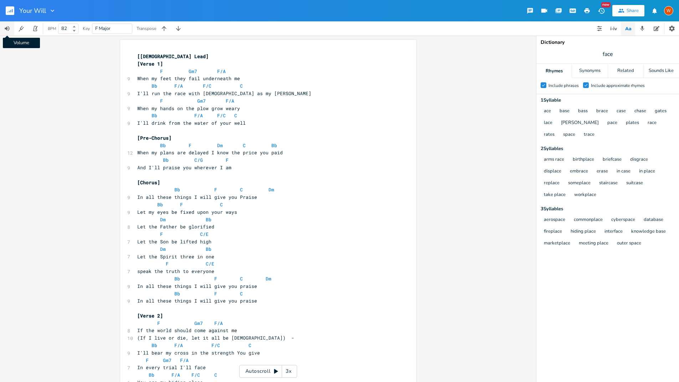
click at [5, 30] on icon "button" at bounding box center [7, 28] width 6 height 6
click at [264, 372] on div "Autoscroll 3x" at bounding box center [268, 371] width 58 height 13
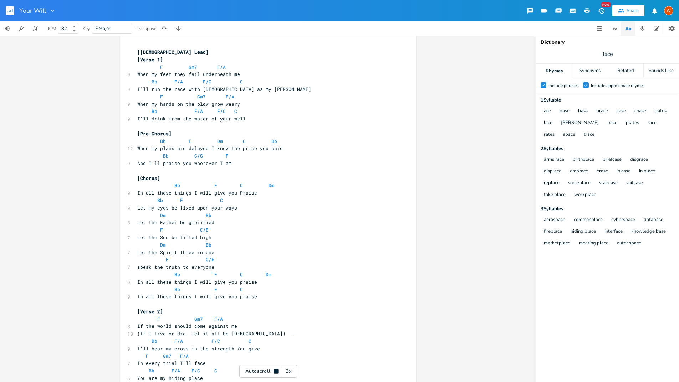
scroll to position [5, 0]
click at [276, 373] on icon at bounding box center [275, 371] width 5 height 5
click at [619, 30] on button "Progression Explorer" at bounding box center [613, 28] width 14 height 14
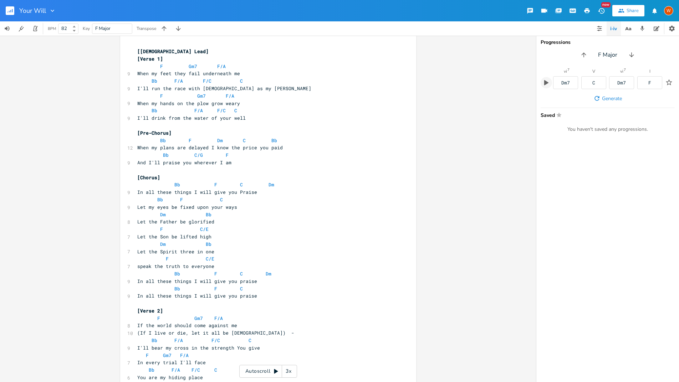
click at [545, 83] on icon "button" at bounding box center [546, 82] width 4 height 5
click at [546, 83] on icon "button" at bounding box center [546, 82] width 5 height 5
click at [599, 29] on icon "button" at bounding box center [599, 28] width 5 height 0
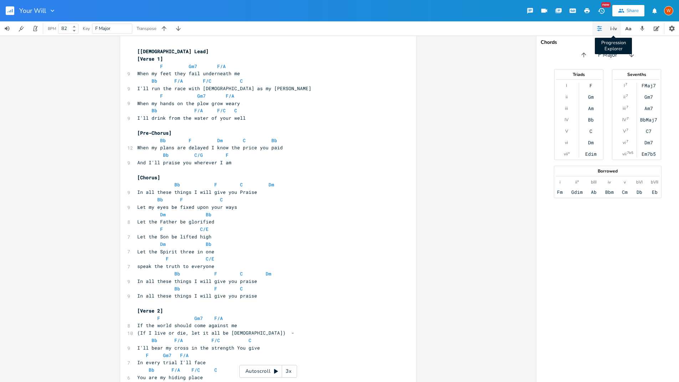
click at [609, 28] on icon "button" at bounding box center [613, 28] width 9 height 9
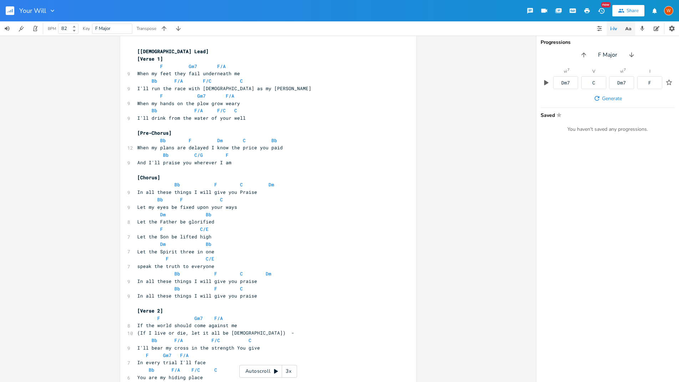
click at [623, 30] on icon "button" at bounding box center [627, 28] width 9 height 9
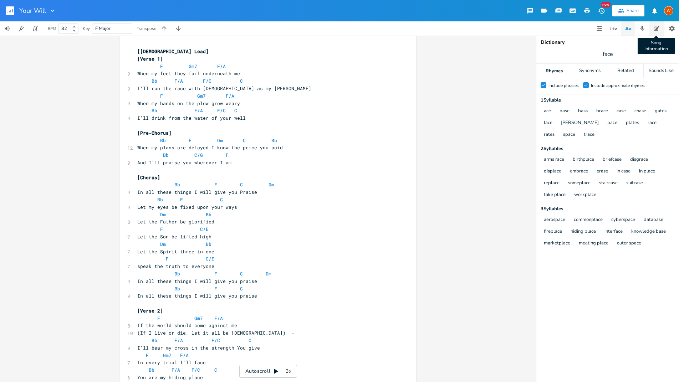
click at [652, 30] on button "Song Information" at bounding box center [656, 28] width 14 height 14
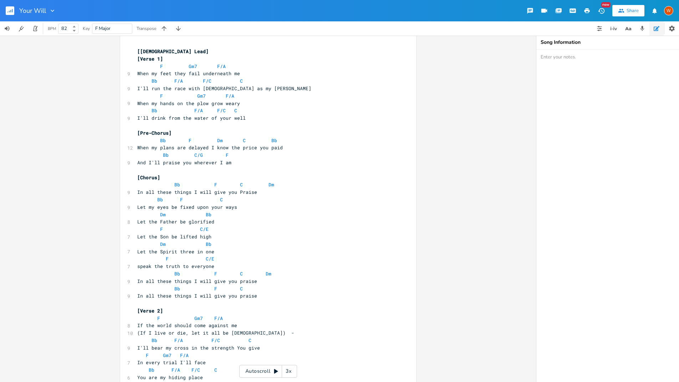
click at [580, 56] on textarea at bounding box center [607, 216] width 143 height 333
type textarea "[DEMOGRAPHIC_DATA] Lead"
click at [481, 95] on div "x [[DEMOGRAPHIC_DATA] Lead] [Verse 1] F Gm7 F/A 9 When my feet they fail undern…" at bounding box center [268, 209] width 536 height 346
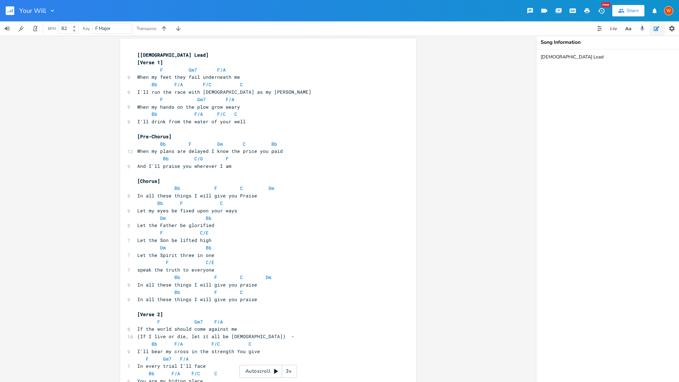
scroll to position [0, 0]
click at [648, 28] on button "button" at bounding box center [642, 28] width 14 height 14
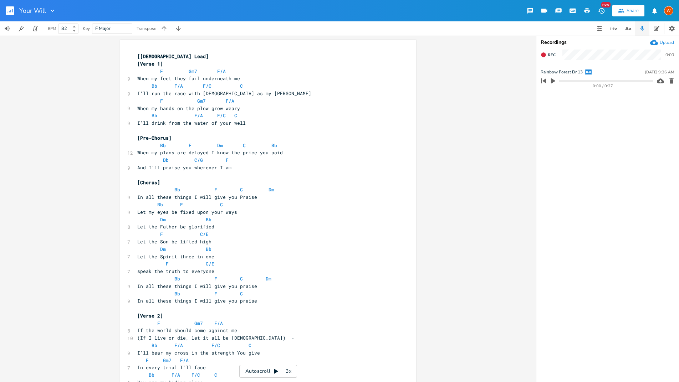
click at [196, 57] on pre "[[DEMOGRAPHIC_DATA] Lead]" at bounding box center [264, 56] width 257 height 7
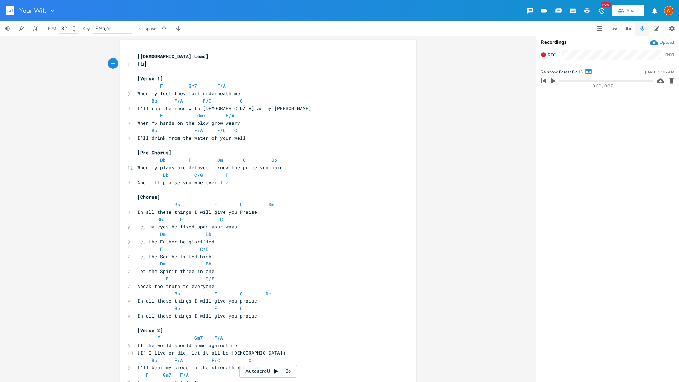
scroll to position [0, 9]
type textarea "[into"
type textarea "ro]"
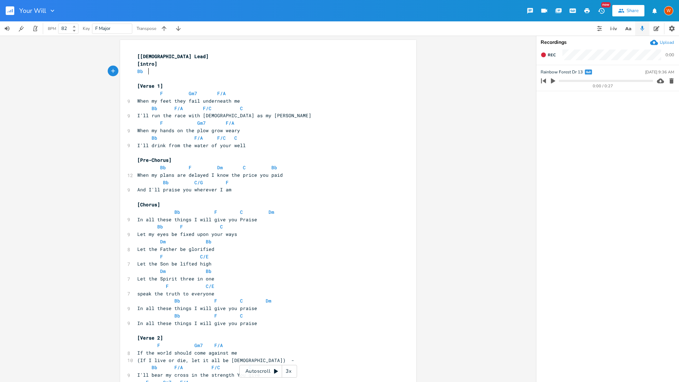
scroll to position [0, 8]
type textarea "Bb F."
type textarea "C."
type textarea "Dm"
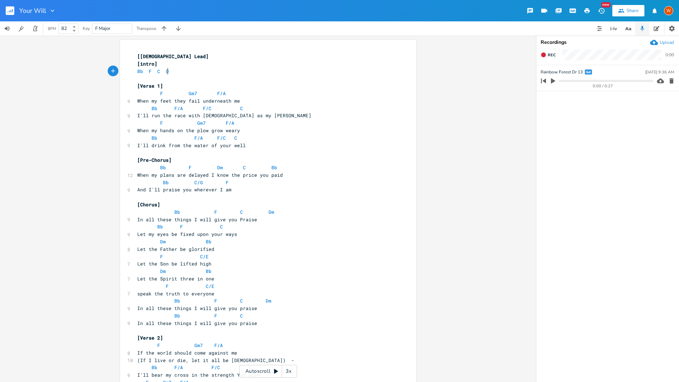
scroll to position [0, 10]
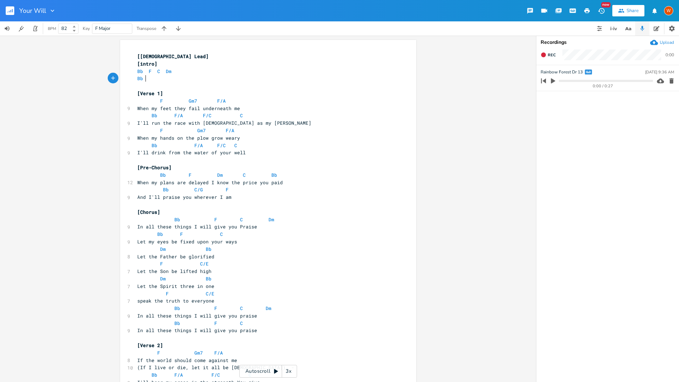
type textarea "Bb."
type textarea "F."
type textarea "C"
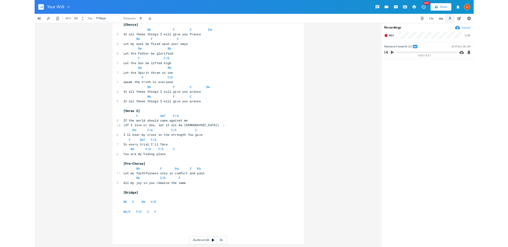
scroll to position [30, 0]
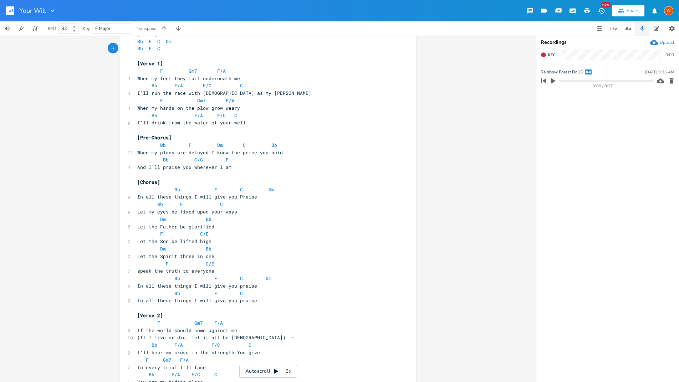
click at [654, 42] on icon "button" at bounding box center [654, 42] width 8 height 8
click at [552, 80] on div at bounding box center [551, 81] width 8 height 8
